Goal: Complete application form

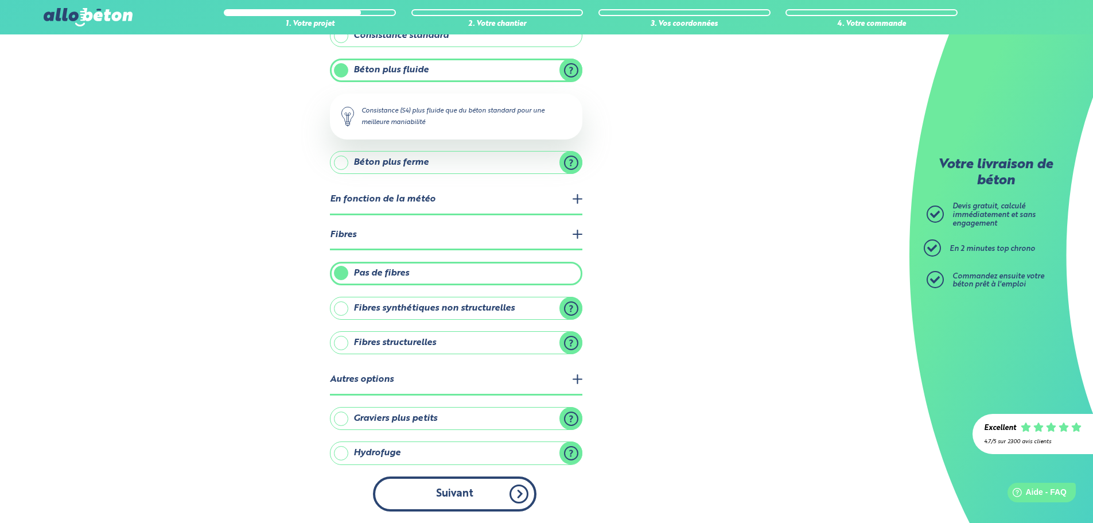
click at [462, 496] on button "Suivant" at bounding box center [454, 493] width 163 height 35
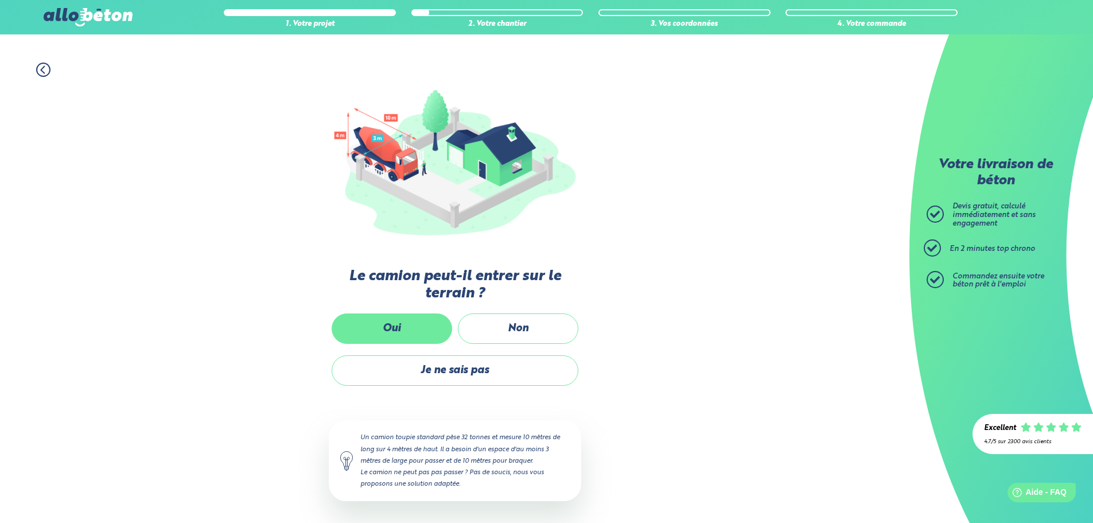
click at [381, 321] on label "Oui" at bounding box center [392, 328] width 120 height 30
click at [0, 0] on input "Oui" at bounding box center [0, 0] width 0 height 0
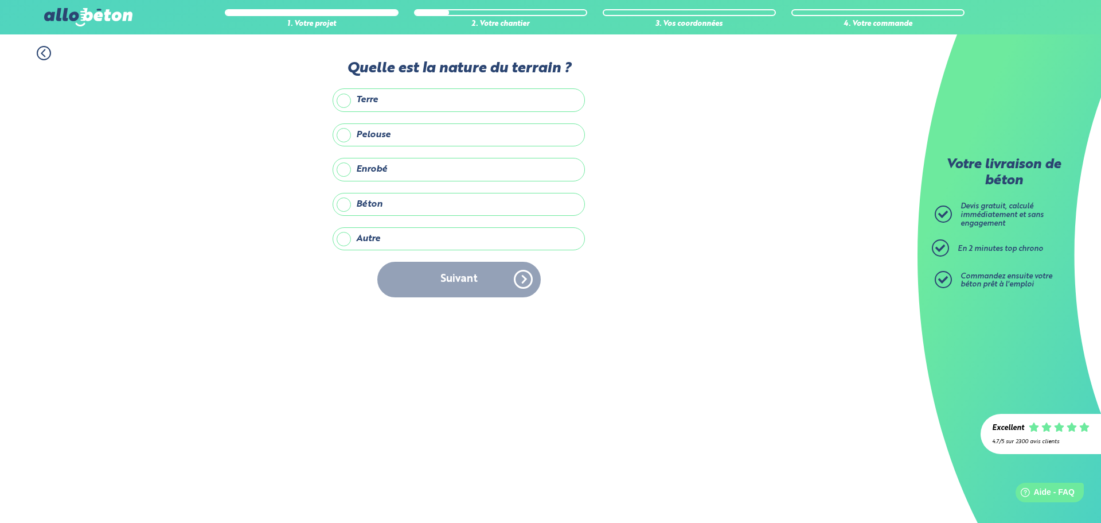
click at [342, 168] on label "Enrobé" at bounding box center [459, 169] width 252 height 23
click at [0, 0] on input "Enrobé" at bounding box center [0, 0] width 0 height 0
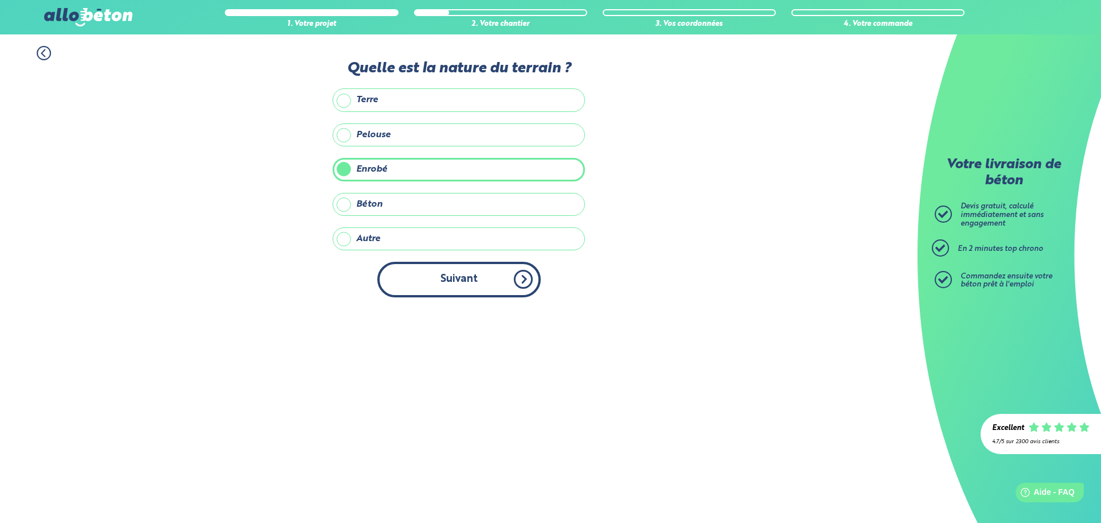
click at [470, 292] on button "Suivant" at bounding box center [458, 279] width 163 height 35
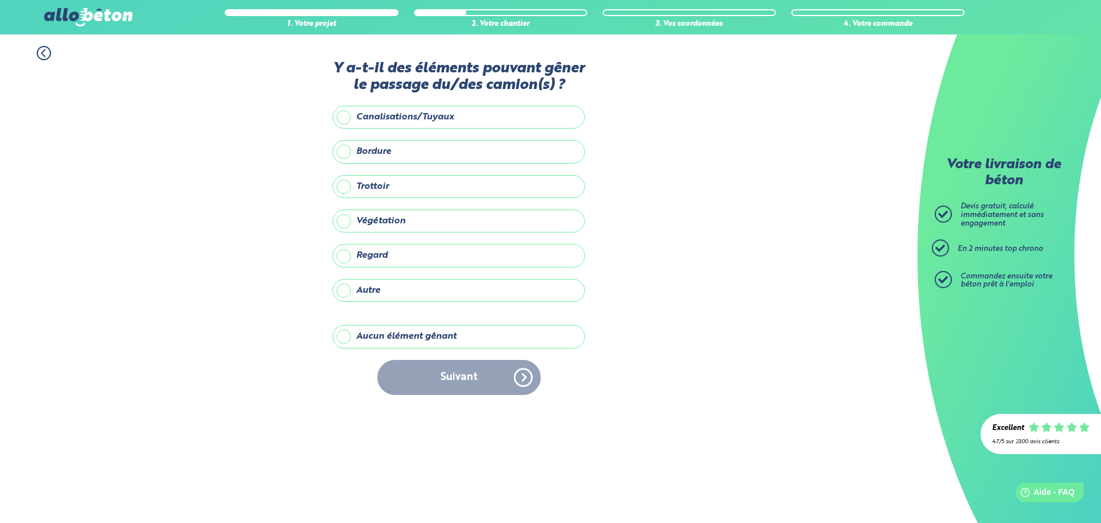
click at [344, 333] on label "Aucun élément gênant" at bounding box center [459, 336] width 252 height 23
click at [0, 0] on input "Aucun élément gênant" at bounding box center [0, 0] width 0 height 0
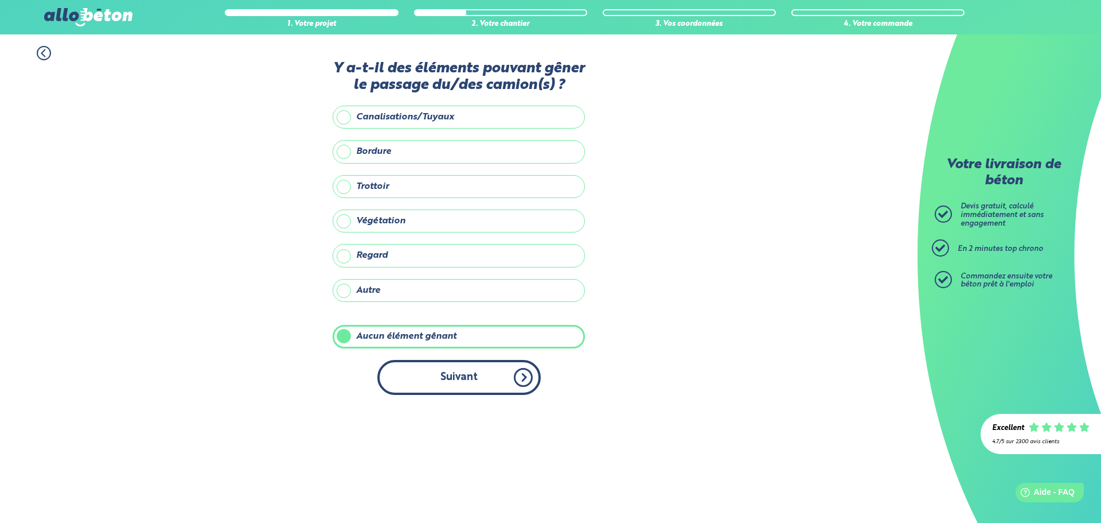
click at [445, 382] on button "Suivant" at bounding box center [458, 377] width 163 height 35
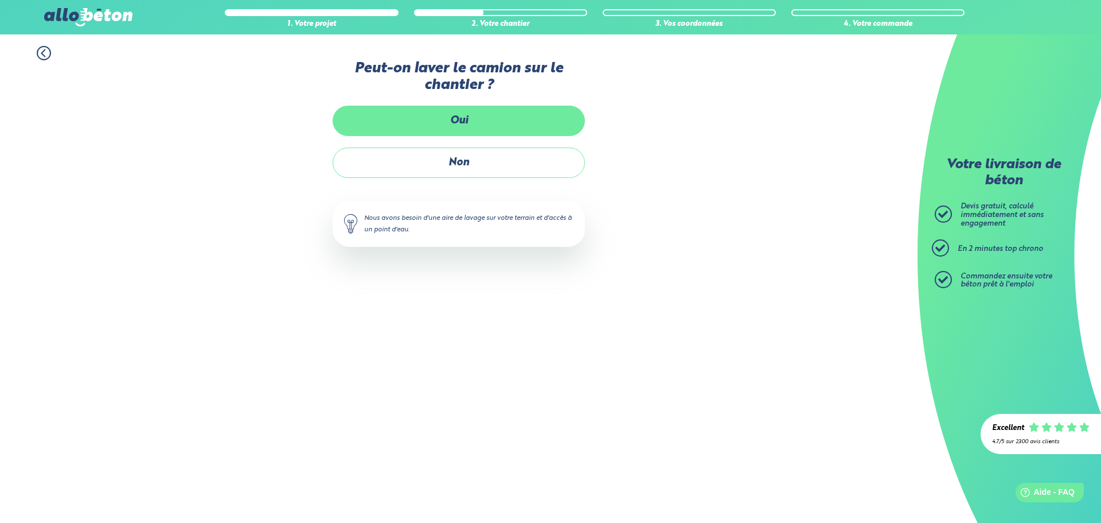
click at [461, 120] on label "Oui" at bounding box center [459, 121] width 252 height 30
click at [0, 0] on input "Oui" at bounding box center [0, 0] width 0 height 0
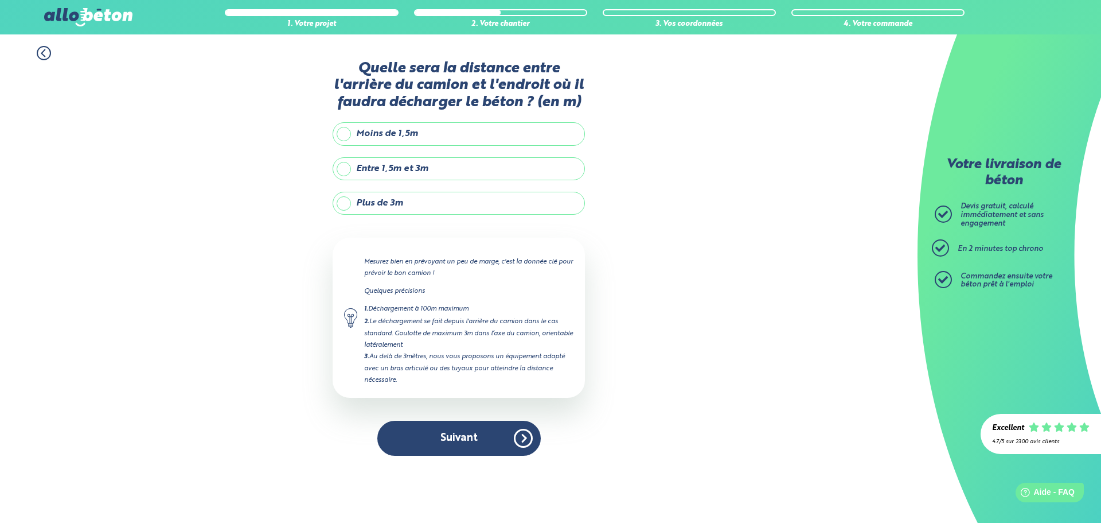
click at [351, 135] on label "Moins de 1,5m" at bounding box center [459, 133] width 252 height 23
click at [0, 0] on input "Moins de 1,5m" at bounding box center [0, 0] width 0 height 0
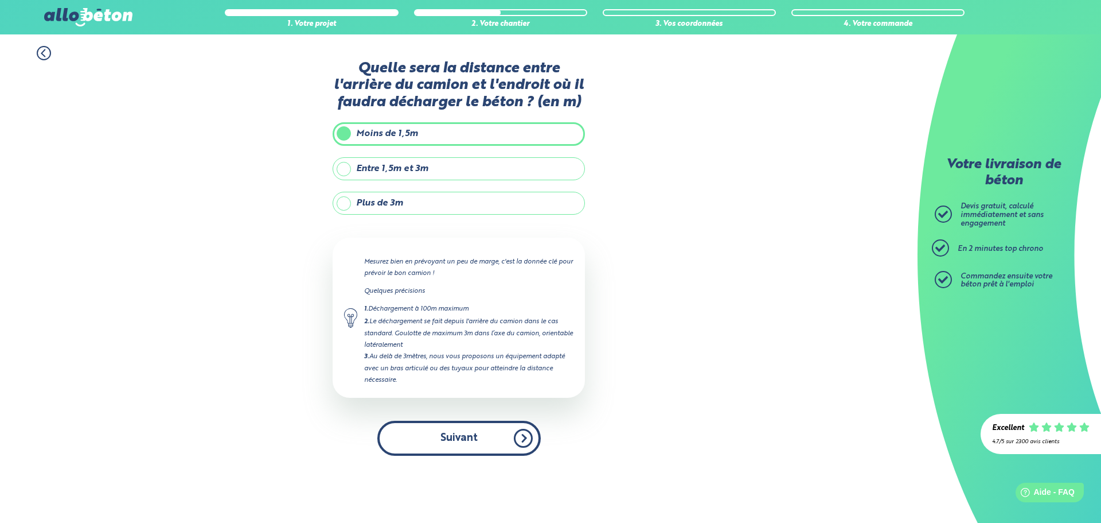
click at [467, 431] on button "Suivant" at bounding box center [458, 437] width 163 height 35
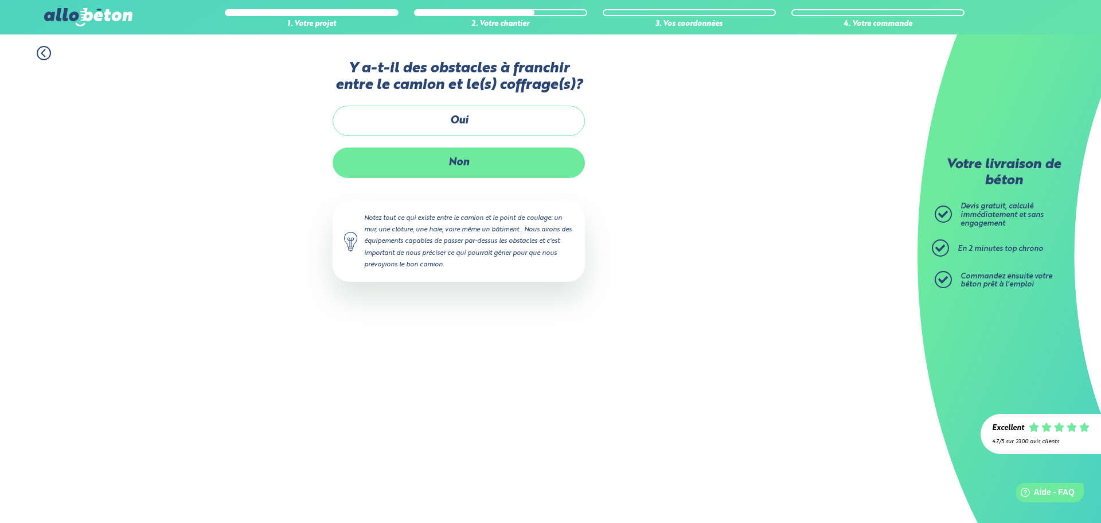
click at [452, 171] on label "Non" at bounding box center [459, 162] width 252 height 30
click at [0, 0] on input "Non" at bounding box center [0, 0] width 0 height 0
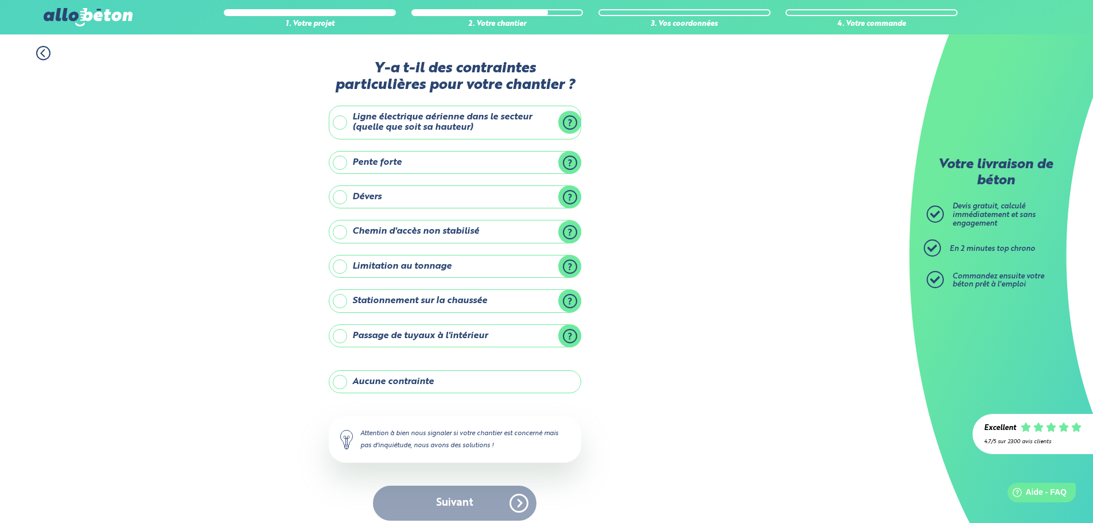
click at [343, 381] on label "Aucune contrainte" at bounding box center [455, 381] width 252 height 23
click at [0, 0] on input "Aucune contrainte" at bounding box center [0, 0] width 0 height 0
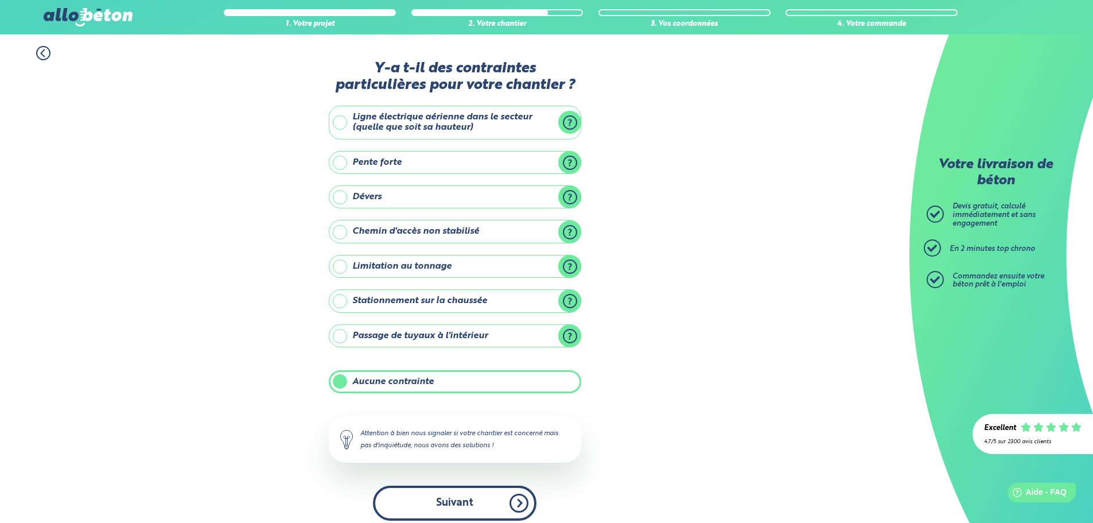
click at [461, 509] on button "Suivant" at bounding box center [454, 502] width 163 height 35
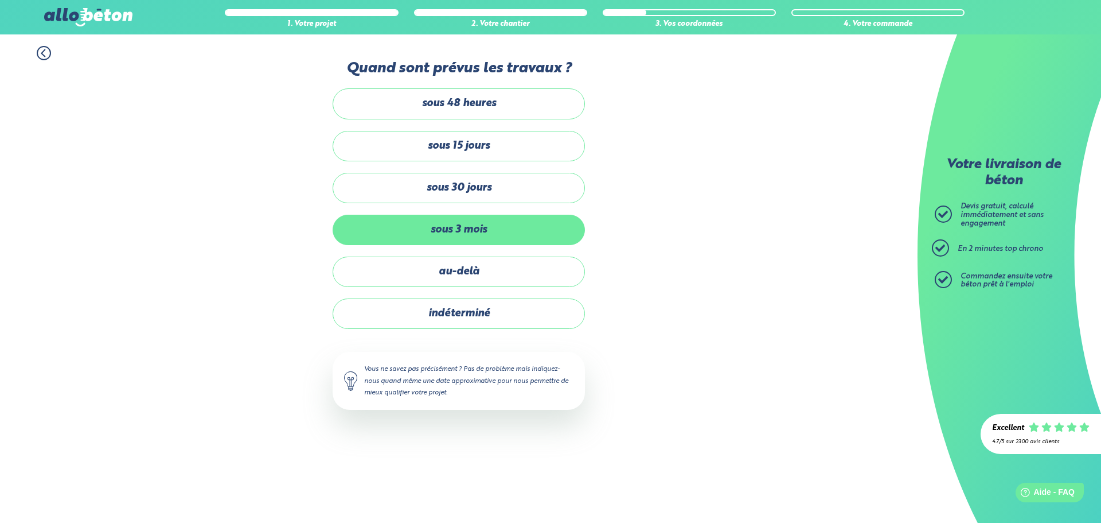
click at [384, 221] on label "sous 3 mois" at bounding box center [459, 230] width 252 height 30
click at [0, 0] on input "sous 3 mois" at bounding box center [0, 0] width 0 height 0
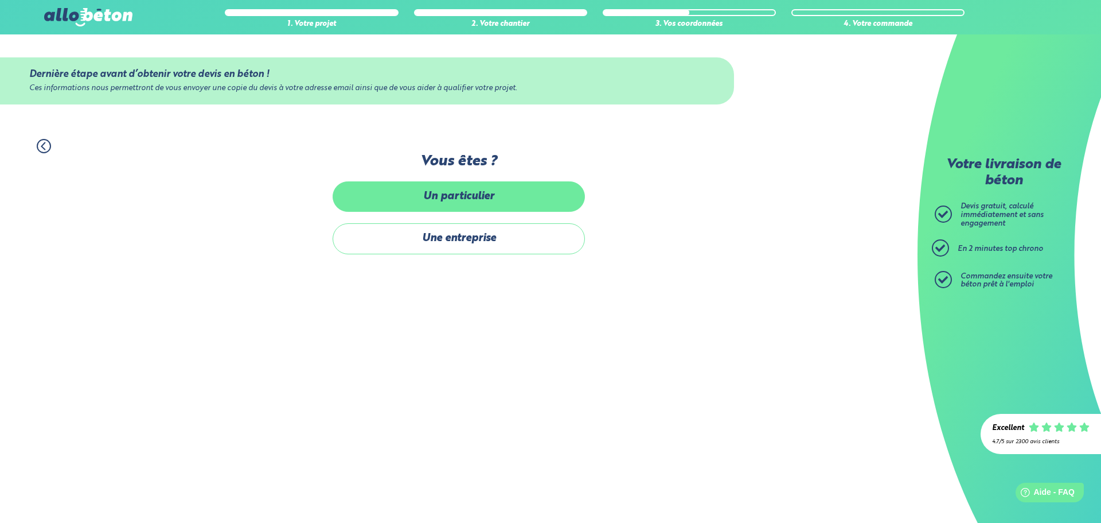
click at [395, 198] on label "Un particulier" at bounding box center [459, 196] width 252 height 30
click at [0, 0] on input "Un particulier" at bounding box center [0, 0] width 0 height 0
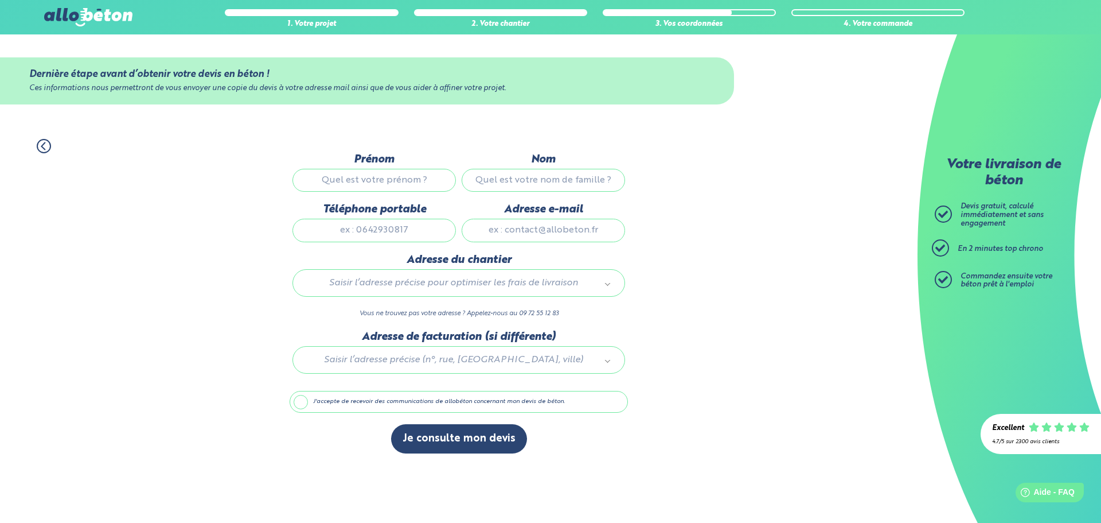
click at [344, 177] on input "Prénom" at bounding box center [374, 180] width 163 height 23
type input "[PERSON_NAME]"
type input "QUERLIN"
